Goal: Information Seeking & Learning: Check status

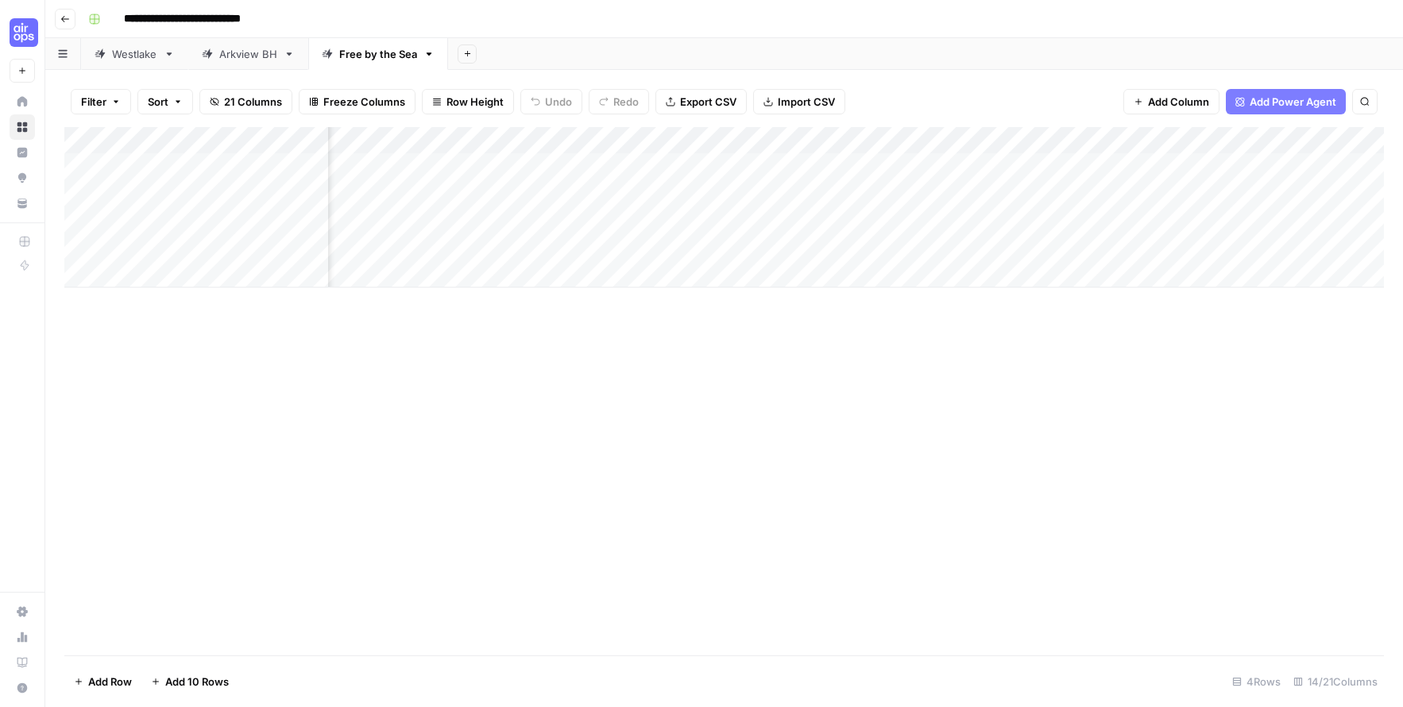
scroll to position [0, 1264]
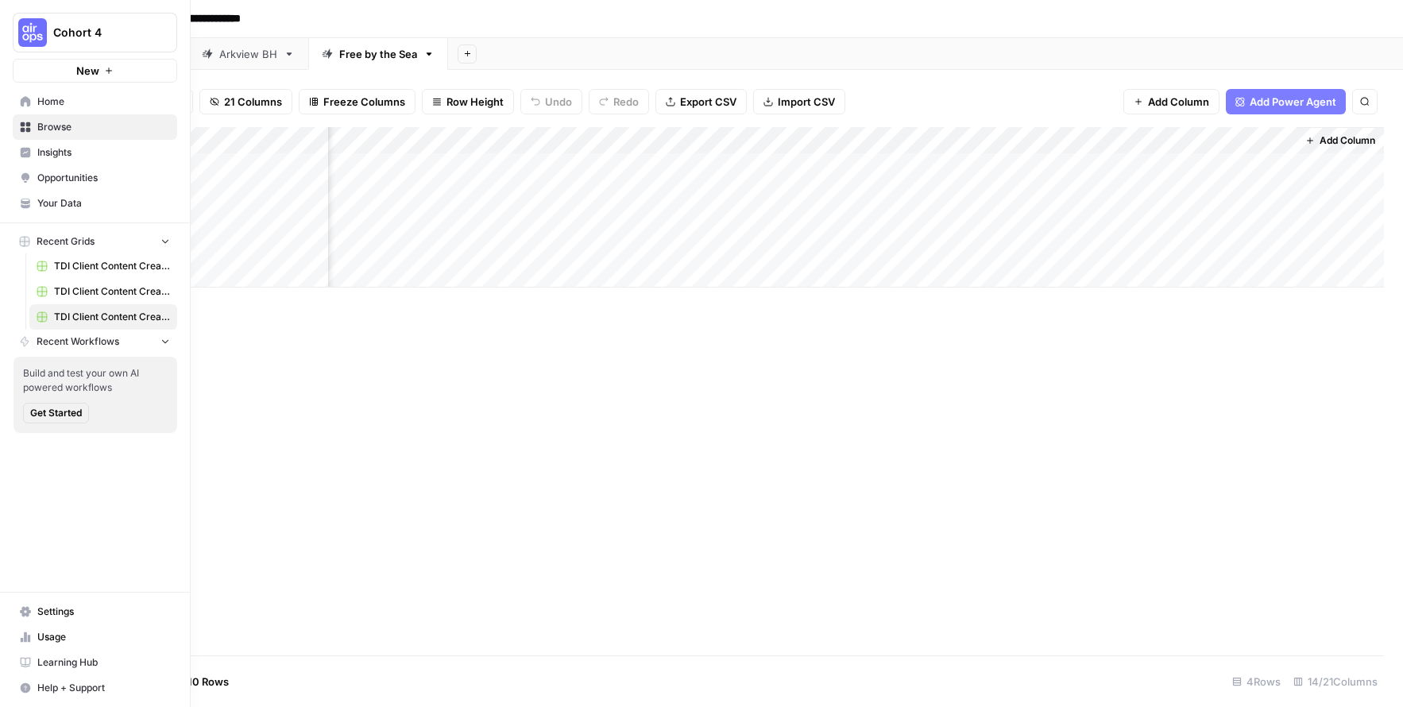
click at [64, 21] on button "Cohort 4" at bounding box center [95, 33] width 164 height 40
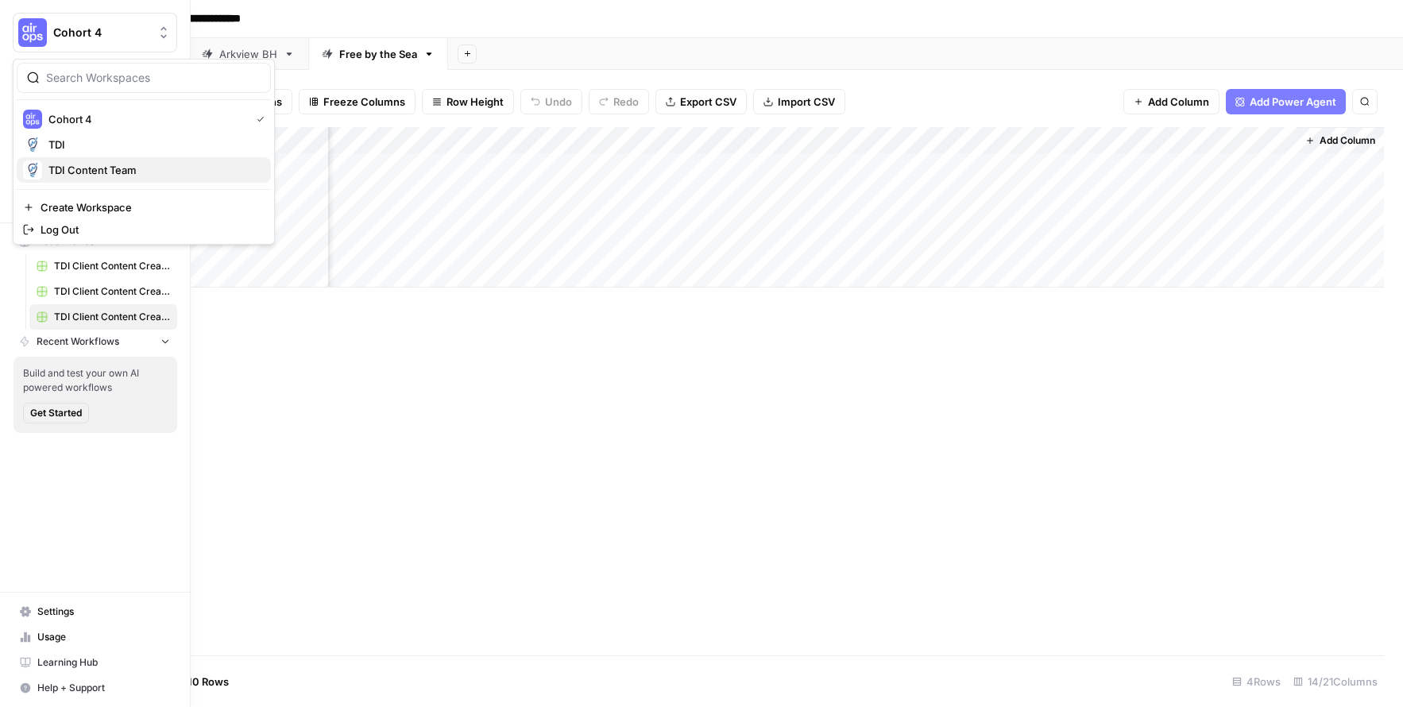
click at [64, 163] on span "TDI Content Team" at bounding box center [153, 170] width 210 height 16
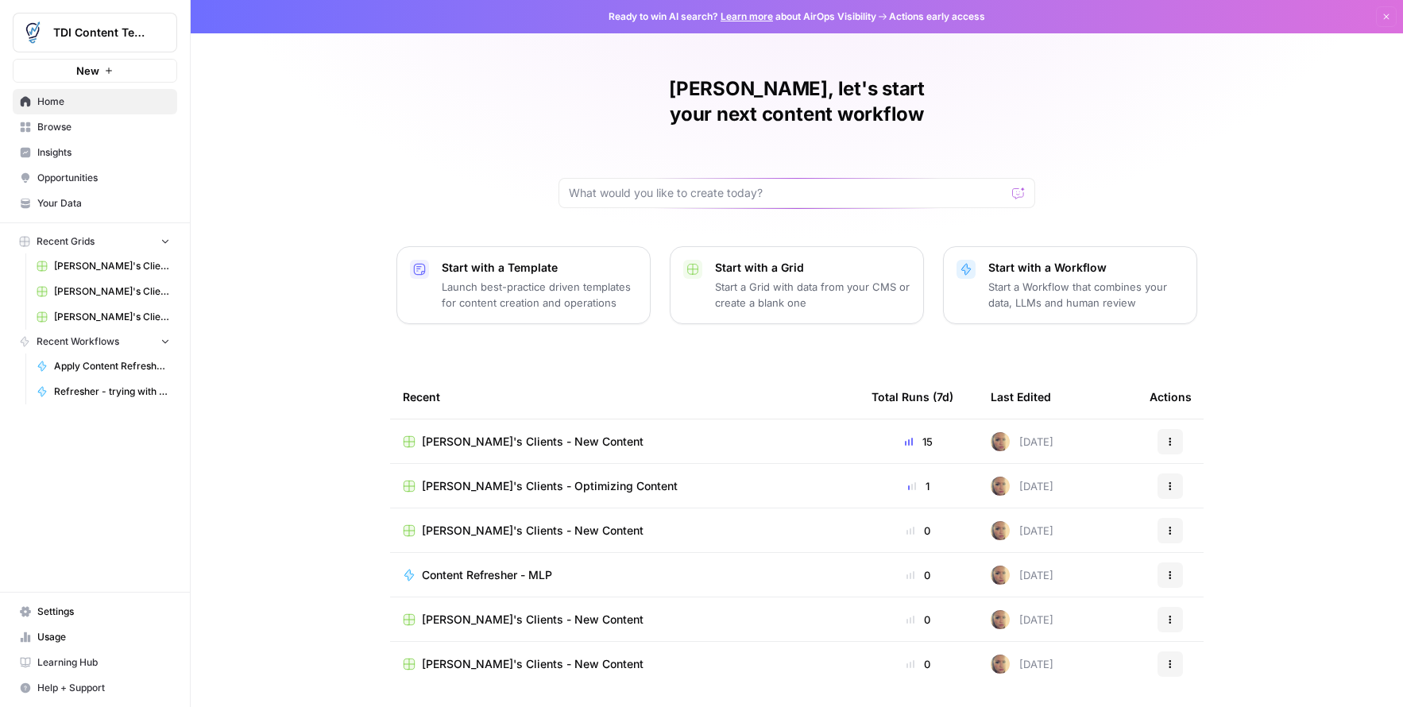
click at [61, 630] on span "Usage" at bounding box center [103, 637] width 133 height 14
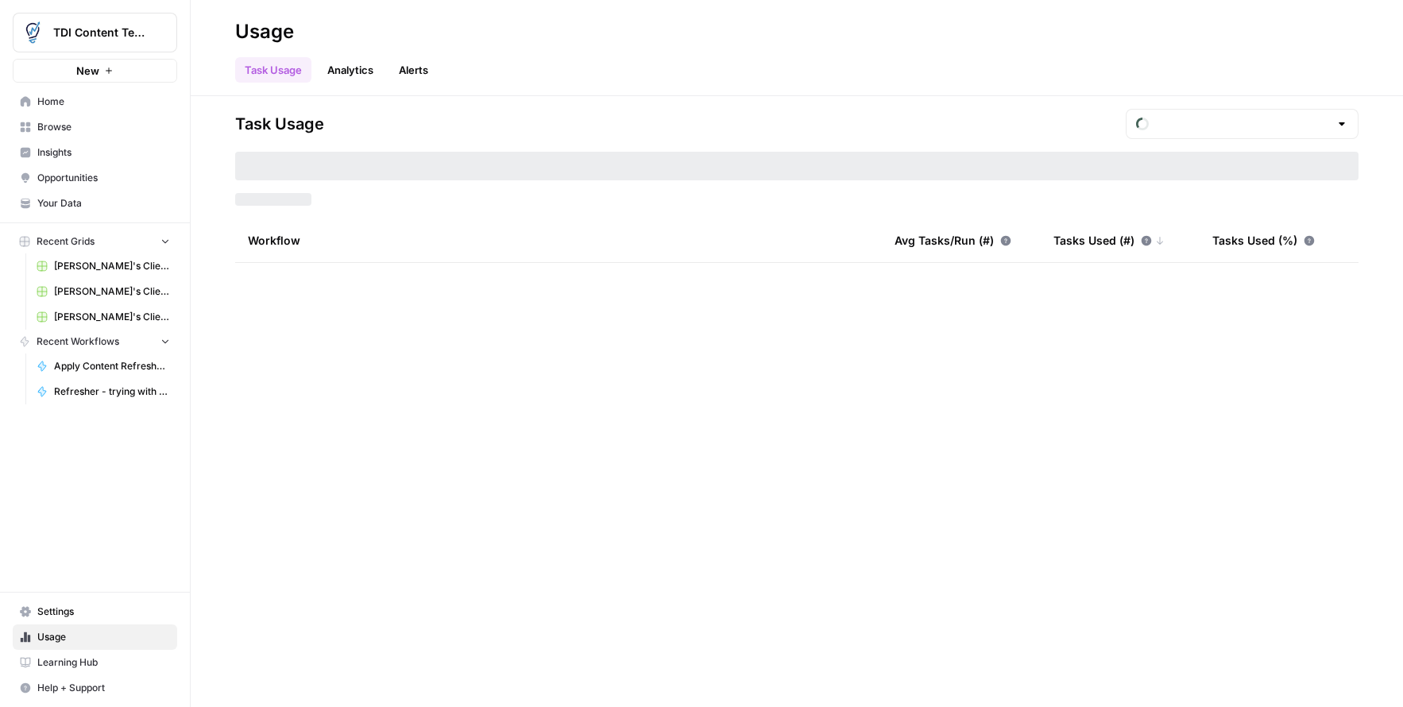
type input "September Tasks"
